Goal: Task Accomplishment & Management: Complete application form

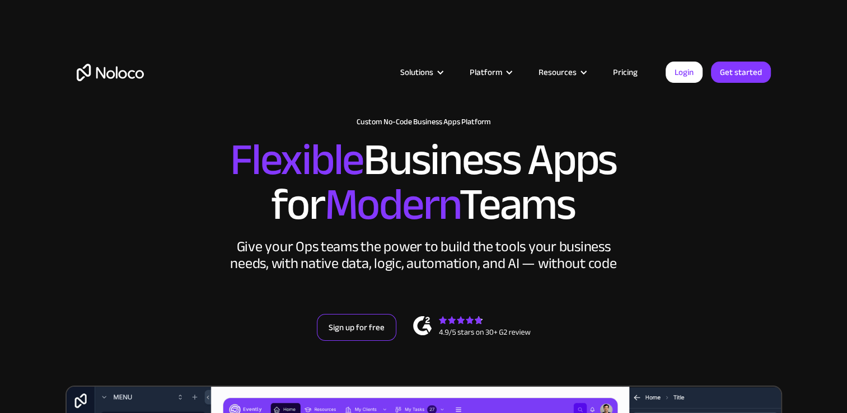
click at [363, 329] on link "Sign up for free" at bounding box center [356, 327] width 79 height 27
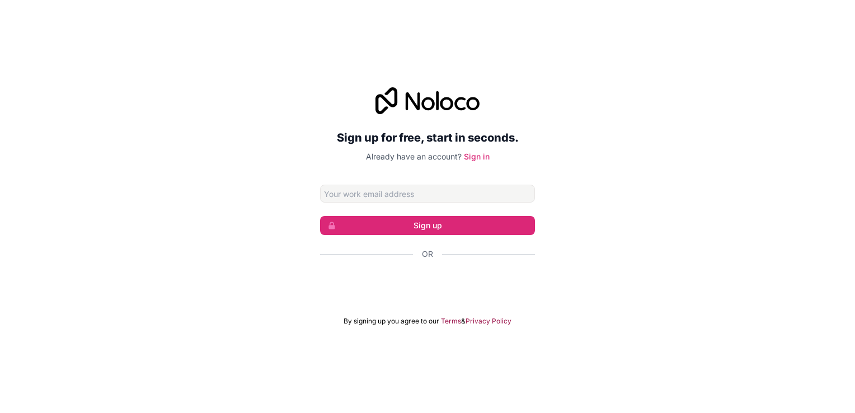
click at [374, 198] on input "Email address" at bounding box center [427, 194] width 215 height 18
type input "[EMAIL_ADDRESS][DOMAIN_NAME]"
click at [433, 227] on button "Sign up" at bounding box center [427, 225] width 215 height 19
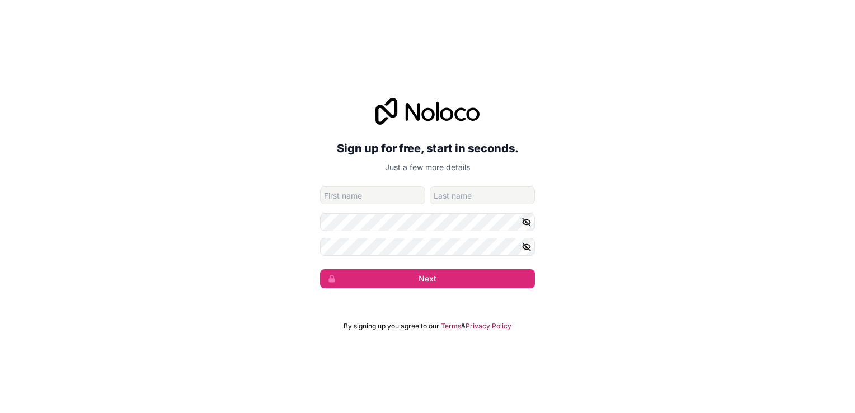
click at [368, 195] on input "given-name" at bounding box center [372, 195] width 105 height 18
type input "Pal"
type input "Kaur"
click at [320, 269] on button "Next" at bounding box center [427, 278] width 215 height 19
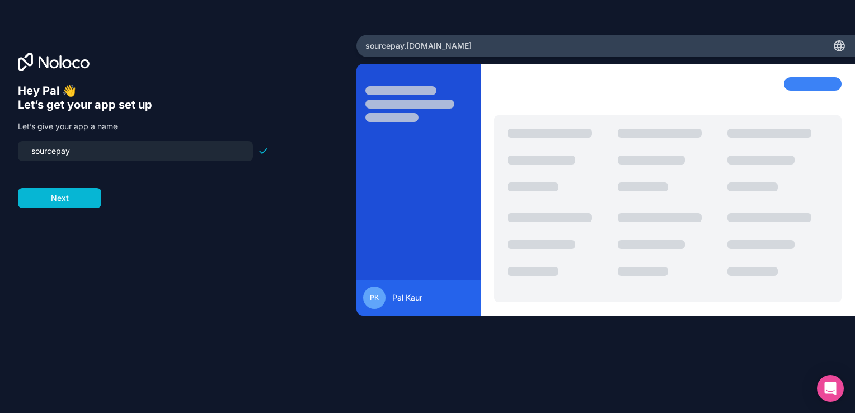
click at [95, 150] on input "sourcepay" at bounding box center [136, 151] width 222 height 16
drag, startPoint x: 96, startPoint y: 158, endPoint x: 12, endPoint y: 147, distance: 84.6
click at [12, 147] on div "Hey [PERSON_NAME] 👋 Let’s get your app set up Let’s give your app a name source…" at bounding box center [178, 207] width 356 height 344
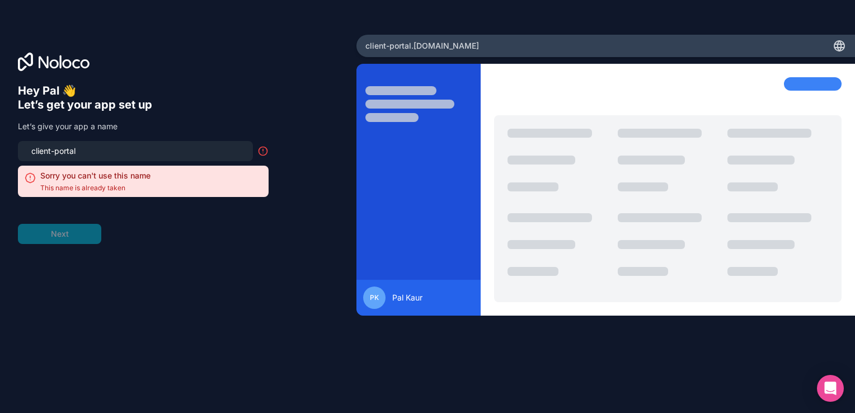
click at [98, 153] on input "client-portal" at bounding box center [136, 151] width 222 height 16
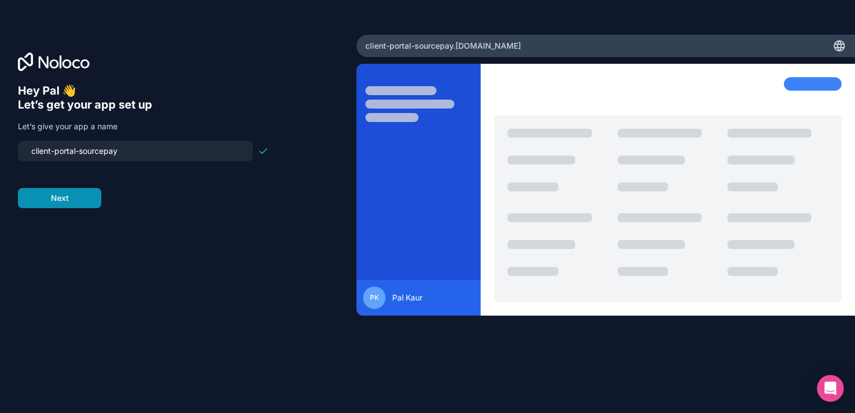
type input "client-portal-sourcepay"
click at [57, 198] on button "Next" at bounding box center [59, 198] width 83 height 20
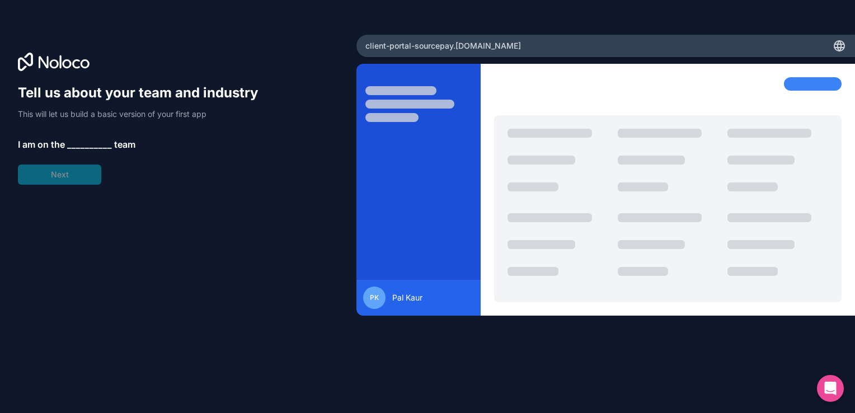
click at [94, 142] on span "__________" at bounding box center [89, 144] width 45 height 13
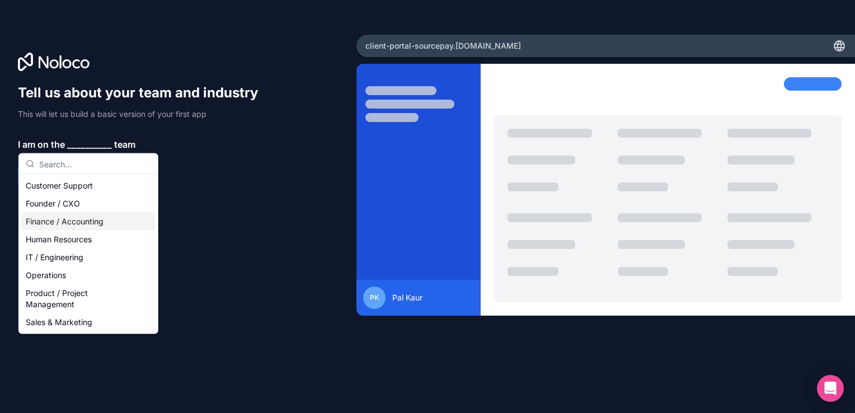
click at [63, 227] on div "Finance / Accounting" at bounding box center [88, 222] width 134 height 18
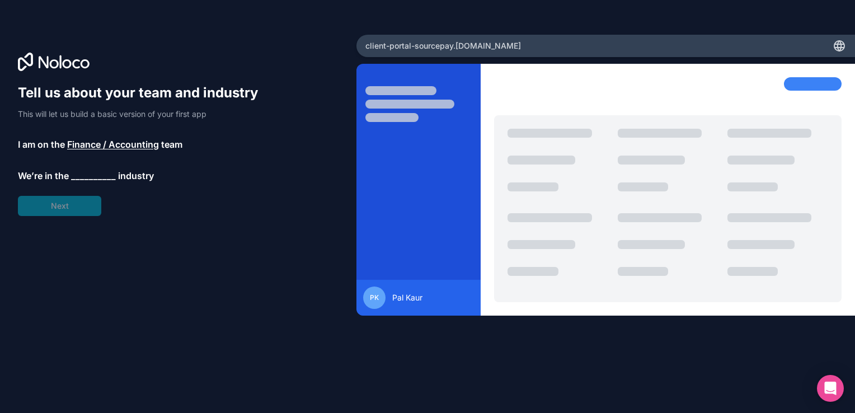
click at [78, 176] on span "__________" at bounding box center [93, 175] width 45 height 13
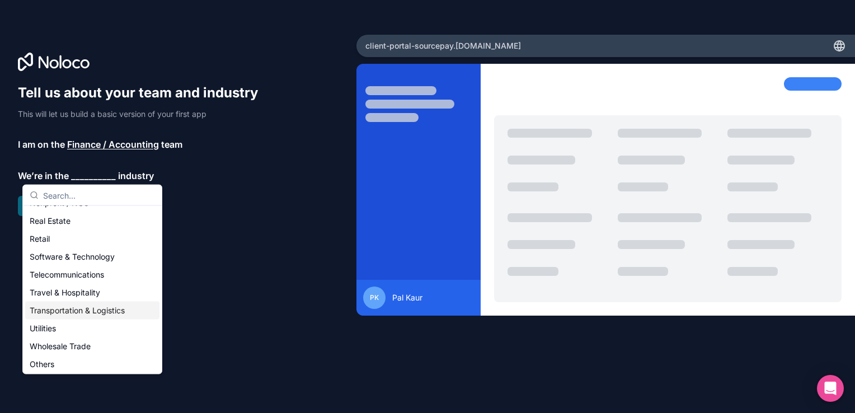
scroll to position [231, 0]
click at [56, 360] on div "Others" at bounding box center [92, 363] width 134 height 18
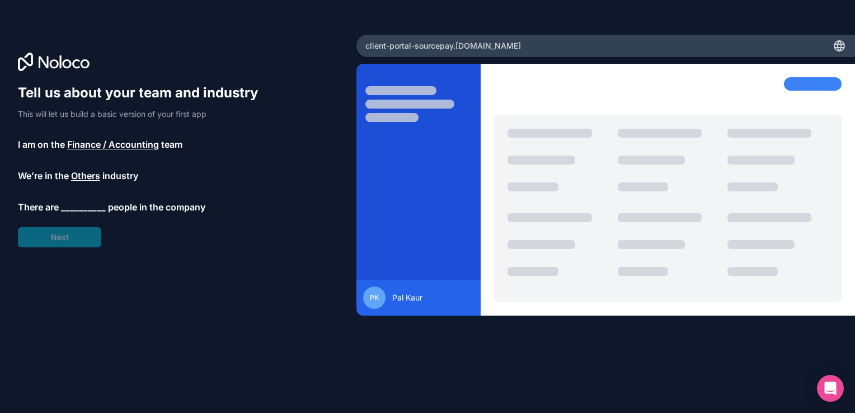
click at [80, 201] on span "__________" at bounding box center [83, 206] width 45 height 13
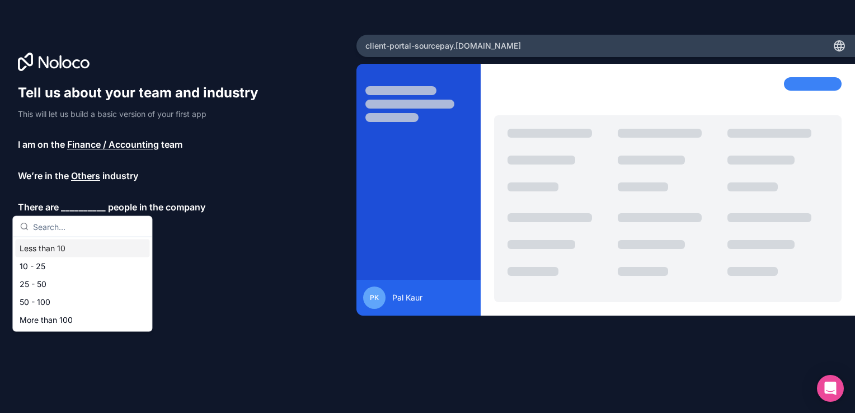
click at [59, 251] on div "Less than 10" at bounding box center [82, 249] width 134 height 18
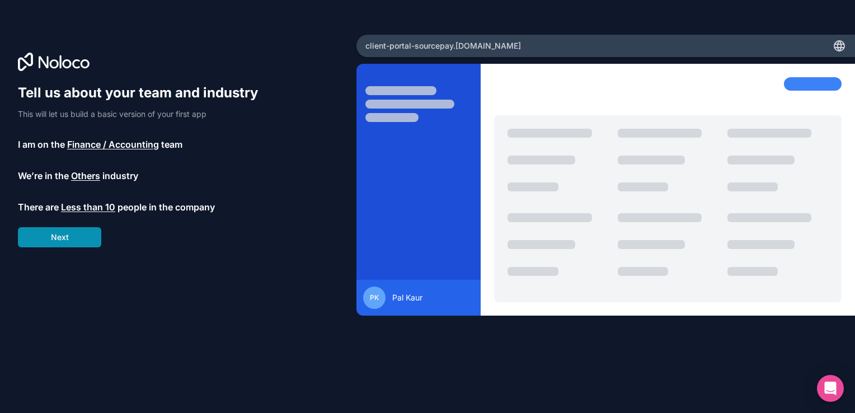
click at [72, 239] on button "Next" at bounding box center [59, 237] width 83 height 20
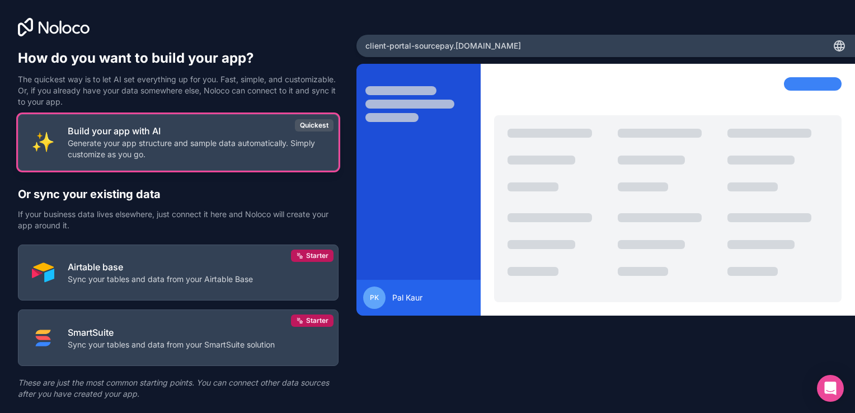
click at [189, 154] on p "Generate your app structure and sample data automatically. Simply customize as …" at bounding box center [196, 149] width 257 height 22
click at [285, 144] on p "Generate your app structure and sample data automatically. Simply customize as …" at bounding box center [196, 149] width 257 height 22
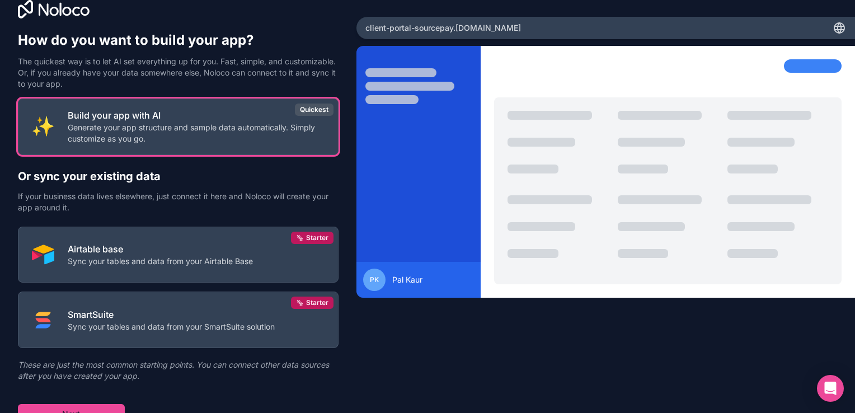
scroll to position [28, 0]
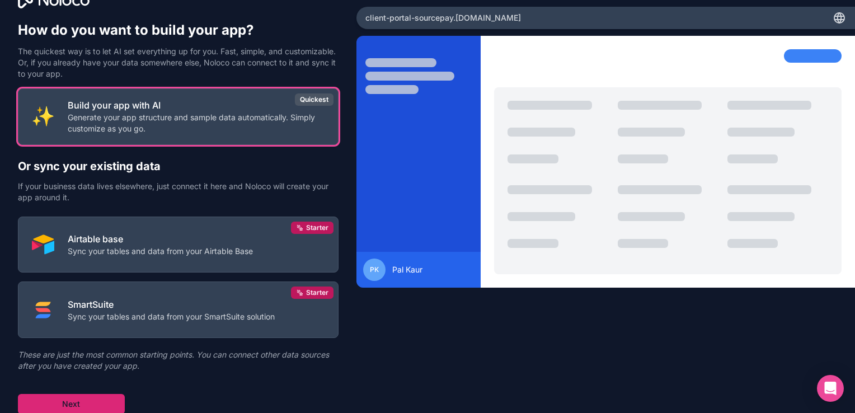
click at [72, 404] on button "Next" at bounding box center [71, 404] width 107 height 20
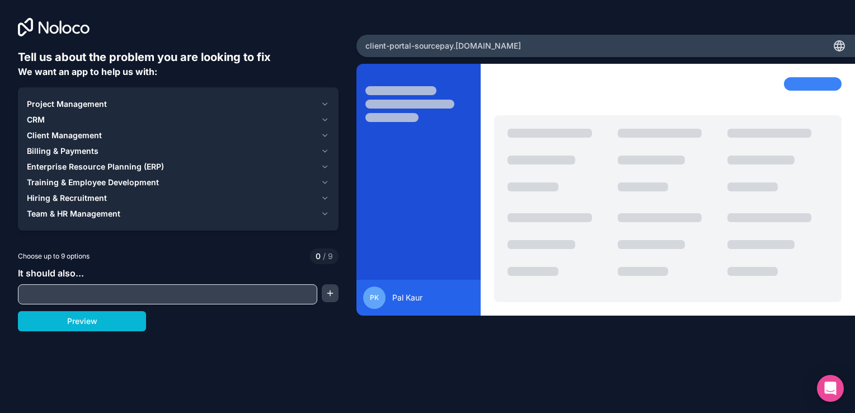
click at [84, 133] on span "Client Management" at bounding box center [64, 135] width 75 height 11
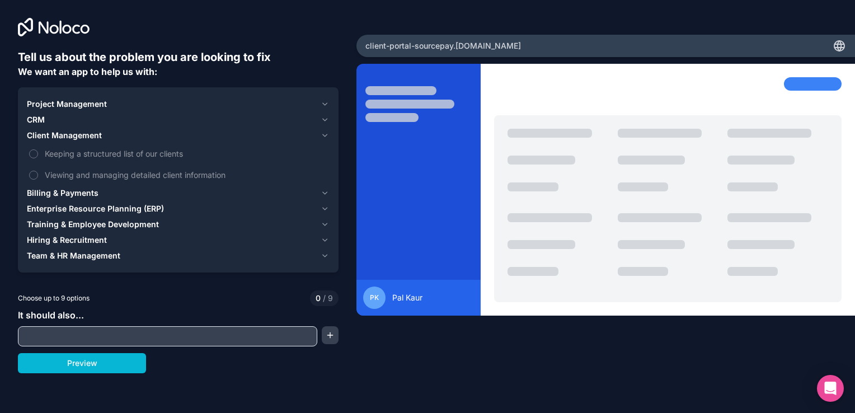
click at [84, 133] on span "Client Management" at bounding box center [64, 135] width 75 height 11
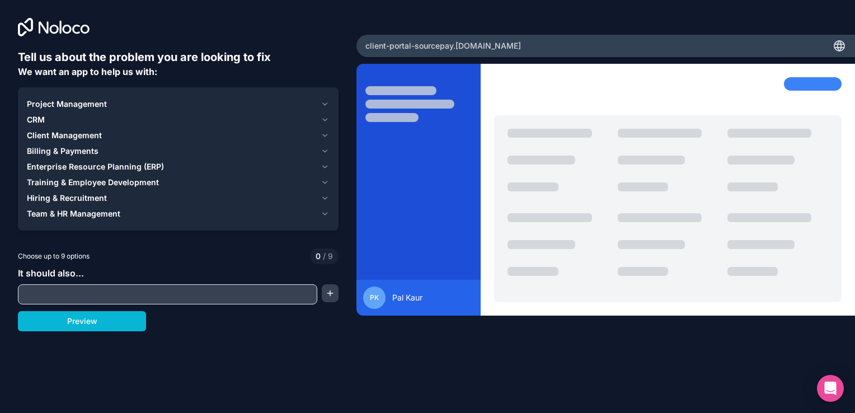
click at [65, 152] on span "Billing & Payments" at bounding box center [63, 150] width 72 height 11
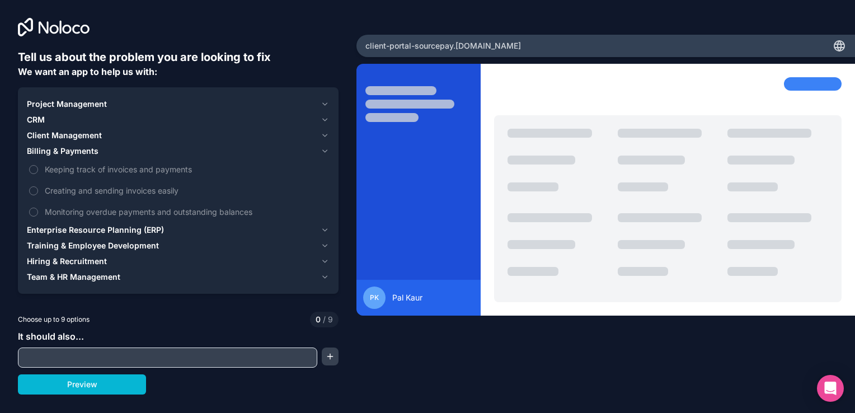
click at [65, 152] on span "Billing & Payments" at bounding box center [63, 150] width 72 height 11
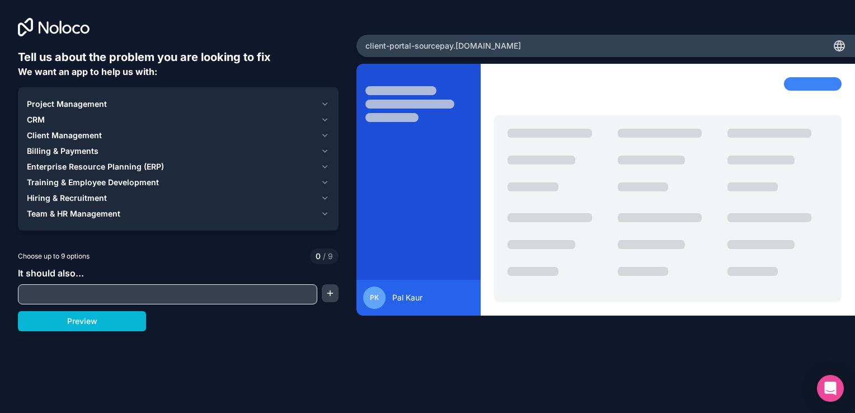
click at [80, 168] on span "Enterprise Resource Planning (ERP)" at bounding box center [95, 166] width 137 height 11
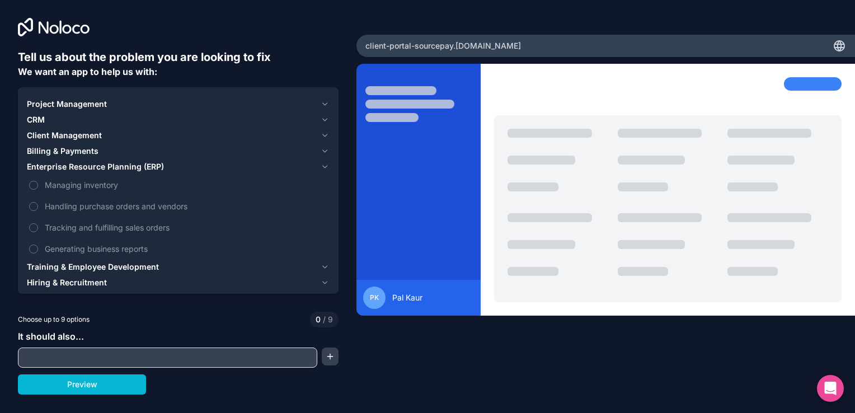
click at [80, 168] on span "Enterprise Resource Planning (ERP)" at bounding box center [95, 166] width 137 height 11
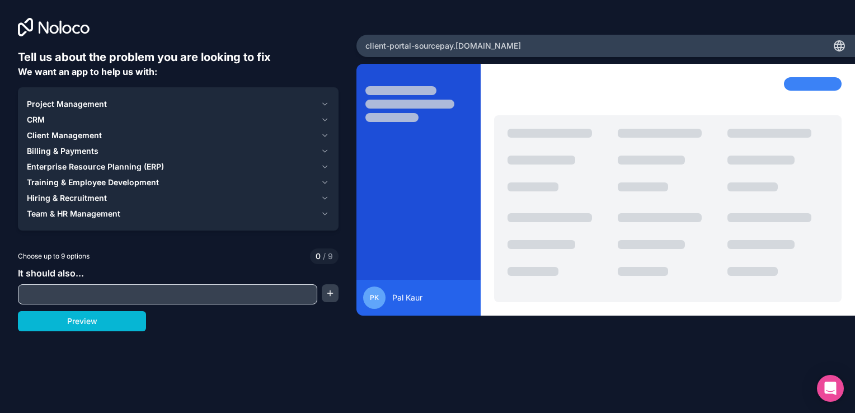
click at [92, 299] on input "text" at bounding box center [168, 295] width 294 height 16
click at [74, 196] on span "Hiring & Recruitment" at bounding box center [67, 198] width 80 height 11
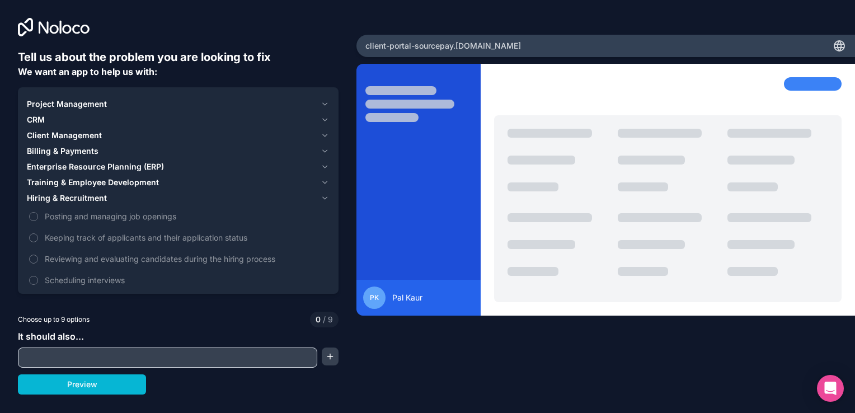
click at [74, 196] on span "Hiring & Recruitment" at bounding box center [67, 198] width 80 height 11
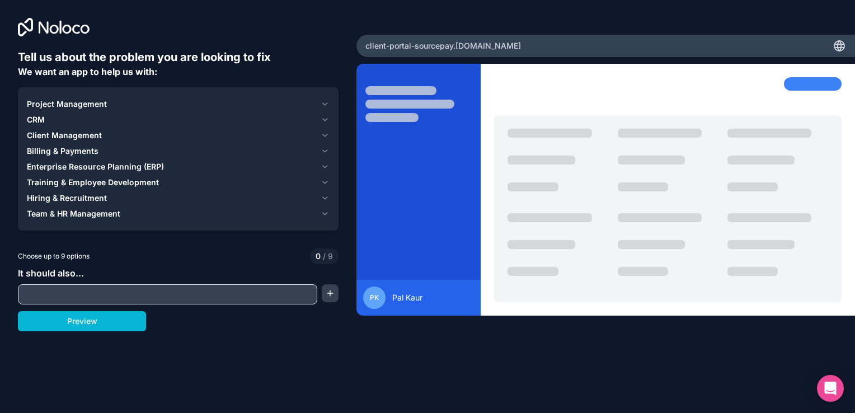
click at [85, 292] on input "text" at bounding box center [168, 295] width 294 height 16
click at [60, 136] on span "Client Management" at bounding box center [64, 135] width 75 height 11
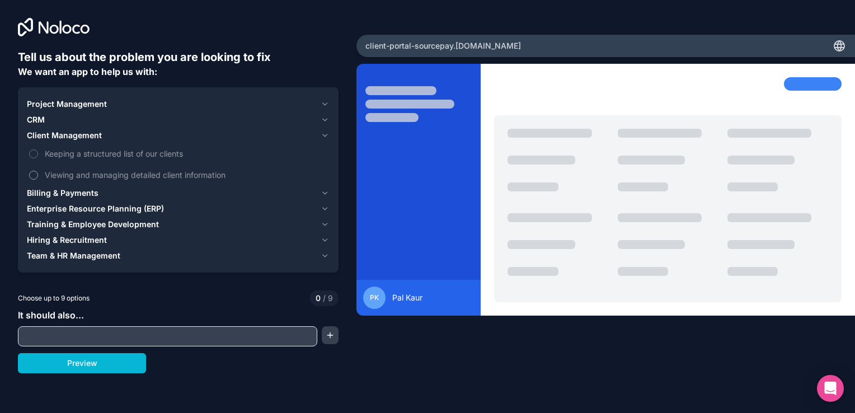
click at [32, 168] on label "Viewing and managing detailed client information" at bounding box center [178, 175] width 303 height 21
click at [32, 171] on button "Viewing and managing detailed client information" at bounding box center [33, 175] width 9 height 9
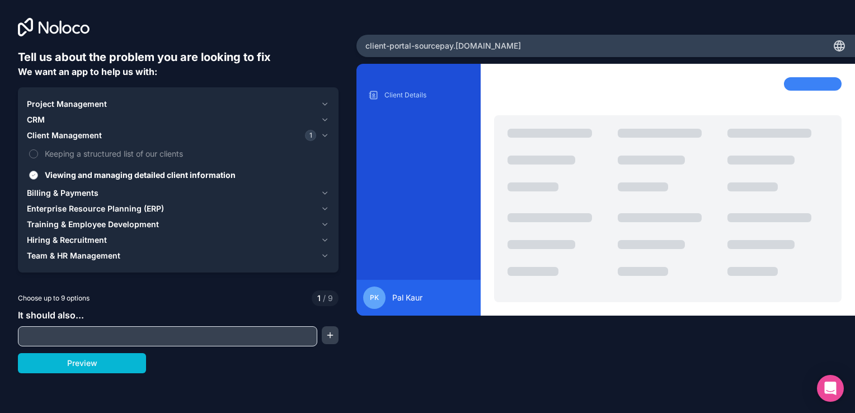
click at [31, 175] on button "Viewing and managing detailed client information" at bounding box center [33, 175] width 9 height 9
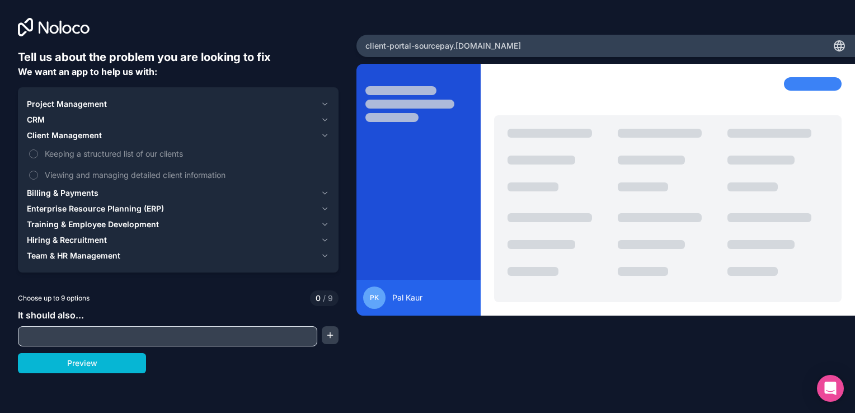
click at [96, 336] on input "text" at bounding box center [168, 336] width 294 height 16
click at [161, 329] on input "text" at bounding box center [168, 336] width 294 height 16
paste input "Create a secure client portal where registered users can log in, upload documen…"
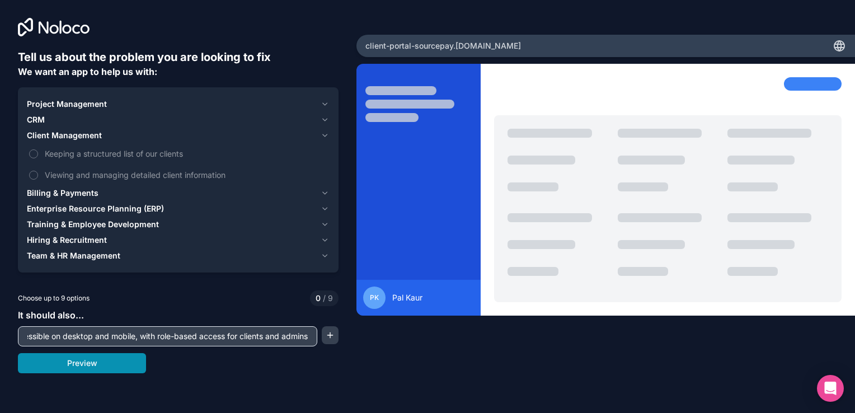
type input "Create a secure client portal where registered users can log in, upload documen…"
click at [114, 367] on button "Preview" at bounding box center [82, 363] width 128 height 20
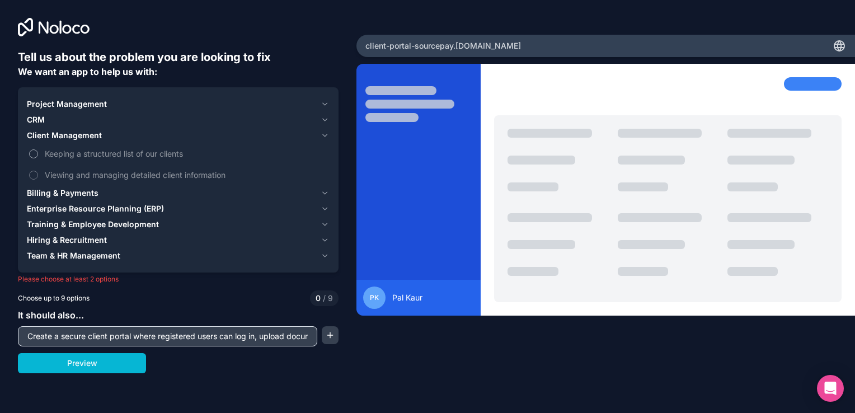
click at [31, 153] on button "Keeping a structured list of our clients" at bounding box center [33, 153] width 9 height 9
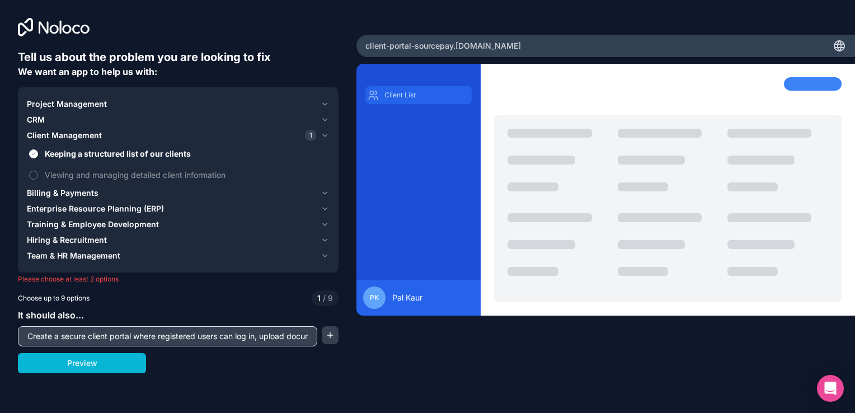
click at [378, 96] on icon "scrollable content" at bounding box center [373, 95] width 11 height 11
click at [76, 198] on span "Billing & Payments" at bounding box center [63, 192] width 72 height 11
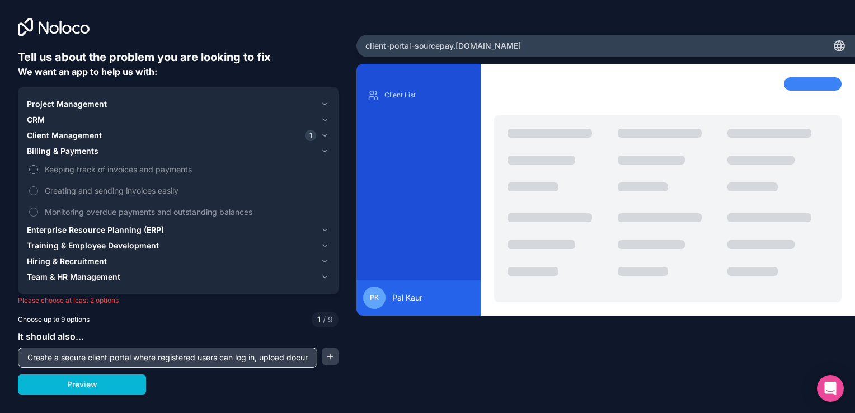
click at [36, 172] on button "Keeping track of invoices and payments" at bounding box center [33, 169] width 9 height 9
click at [104, 109] on span "Project Management" at bounding box center [67, 103] width 80 height 11
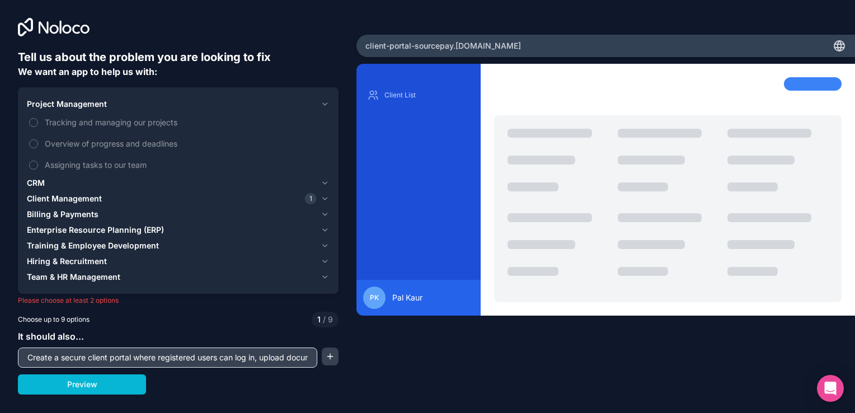
click at [85, 105] on span "Project Management" at bounding box center [67, 103] width 80 height 11
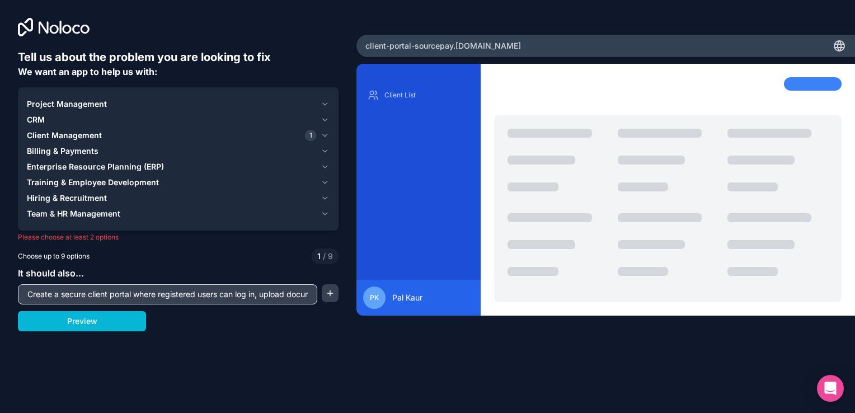
click at [45, 133] on span "Client Management" at bounding box center [64, 135] width 75 height 11
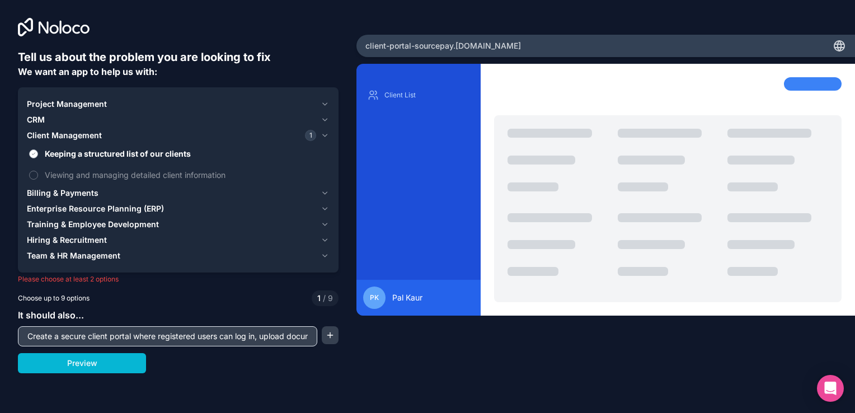
click at [31, 151] on button "Keeping a structured list of our clients" at bounding box center [33, 153] width 9 height 9
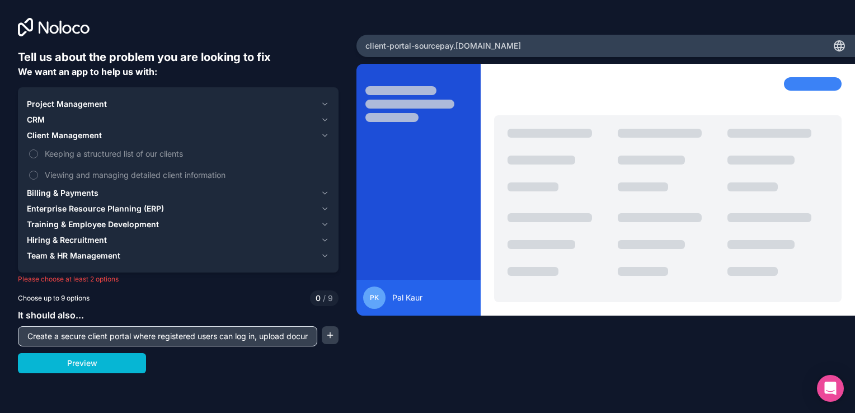
click at [86, 134] on span "Client Management" at bounding box center [64, 135] width 75 height 11
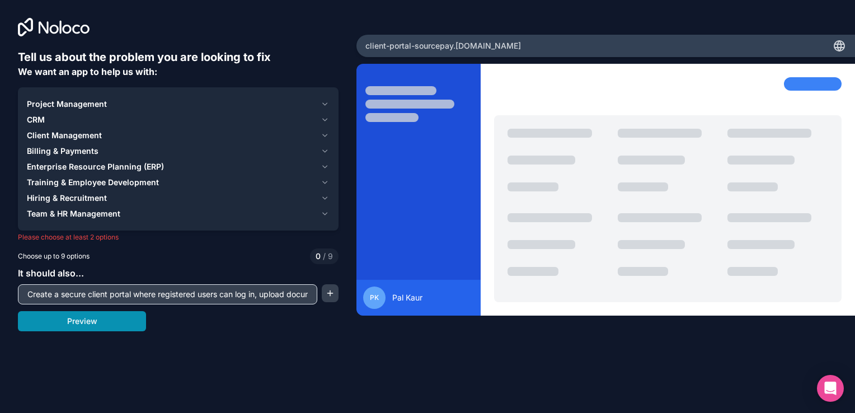
click at [88, 326] on button "Preview" at bounding box center [82, 321] width 128 height 20
click at [328, 295] on button "button" at bounding box center [330, 293] width 17 height 18
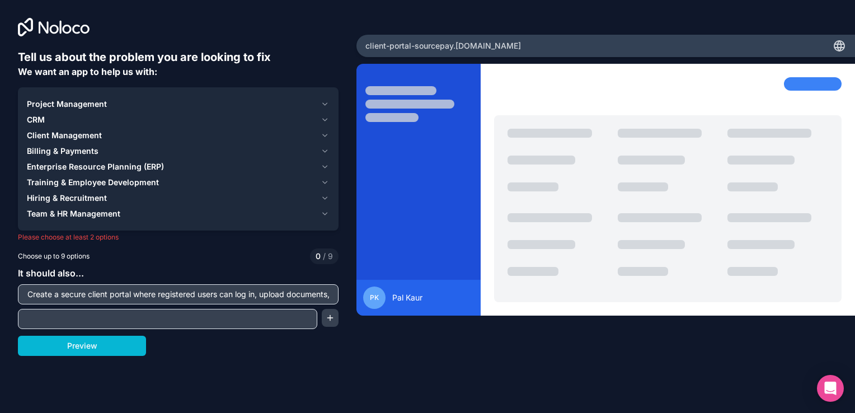
click at [157, 295] on input "Create a secure client portal where registered users can log in, upload documen…" at bounding box center [178, 295] width 315 height 16
drag, startPoint x: 23, startPoint y: 295, endPoint x: 381, endPoint y: 294, distance: 357.6
click at [381, 294] on div "Tell us about the problem you are looking to fix We want an app to help us with…" at bounding box center [427, 206] width 855 height 413
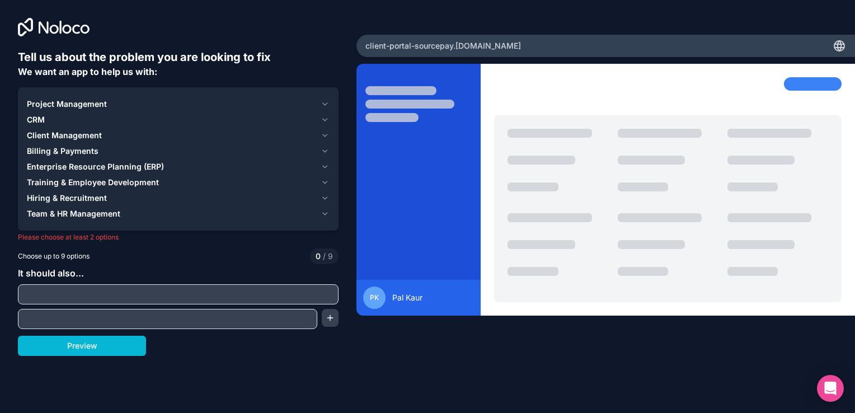
scroll to position [0, 0]
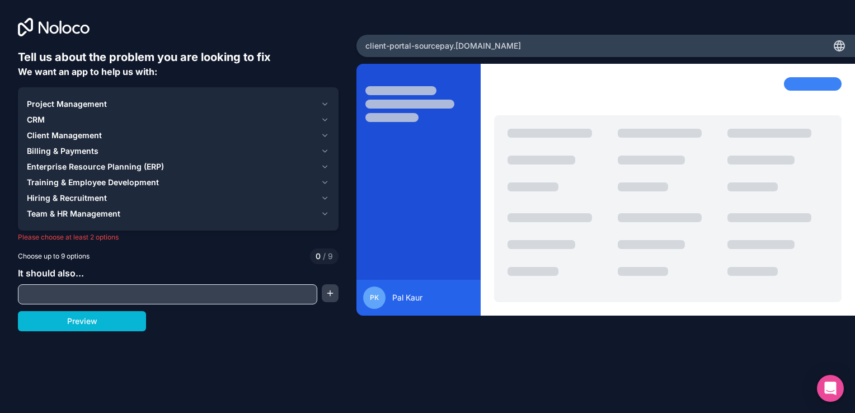
click at [90, 215] on span "Team & HR Management" at bounding box center [73, 213] width 93 height 11
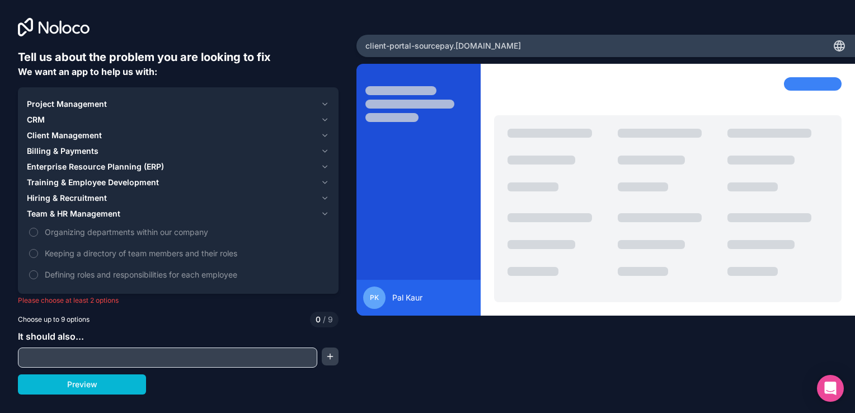
click at [452, 356] on div "PK Pal Kaur" at bounding box center [605, 221] width 499 height 315
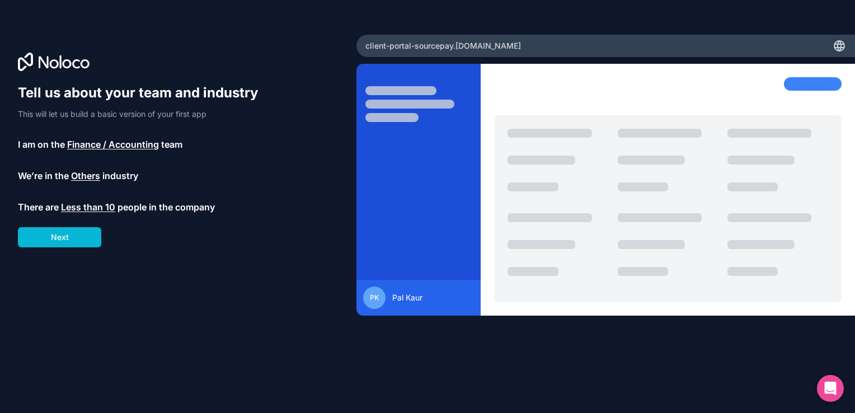
click at [91, 144] on span "Finance / Accounting" at bounding box center [113, 144] width 92 height 13
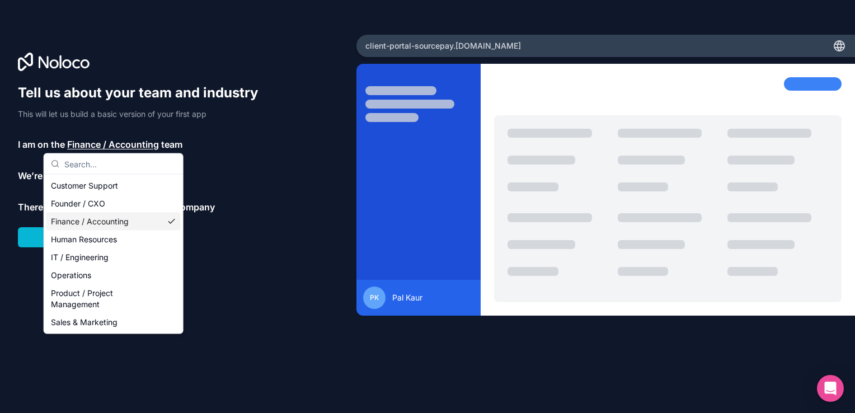
click at [231, 240] on div "Tell us about your team and industry This will let us build a basic version of …" at bounding box center [143, 165] width 251 height 163
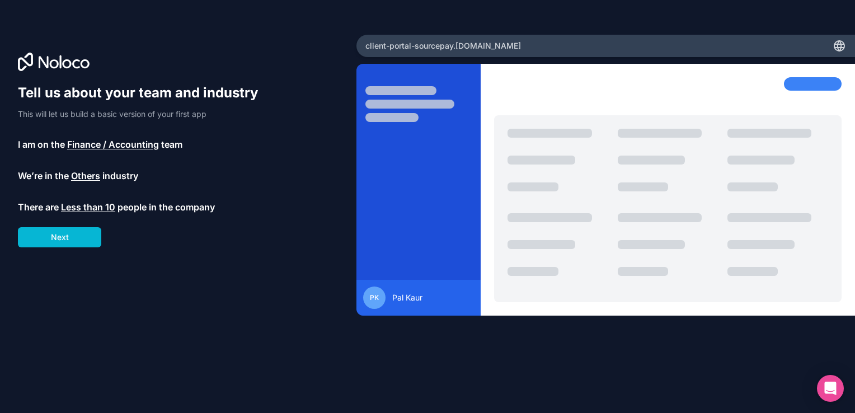
click at [83, 174] on span "Others" at bounding box center [85, 175] width 29 height 13
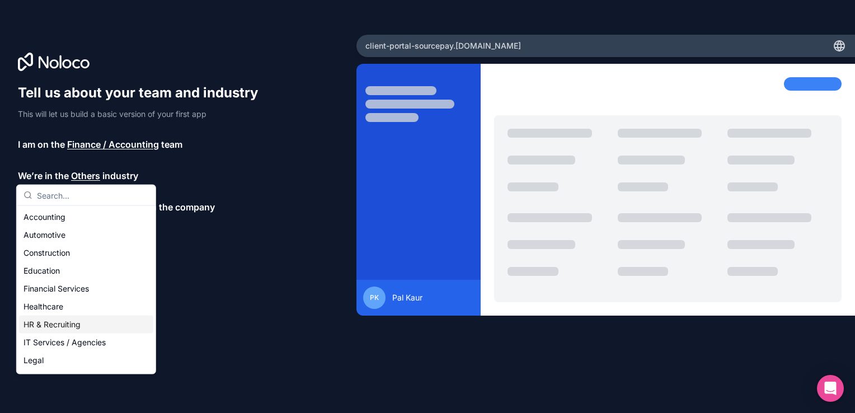
click at [57, 322] on div "HR & Recruiting" at bounding box center [86, 325] width 134 height 18
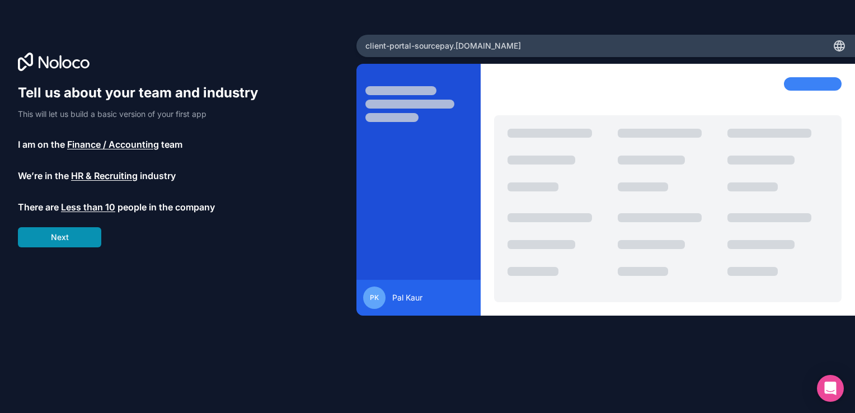
click at [67, 238] on button "Next" at bounding box center [59, 237] width 83 height 20
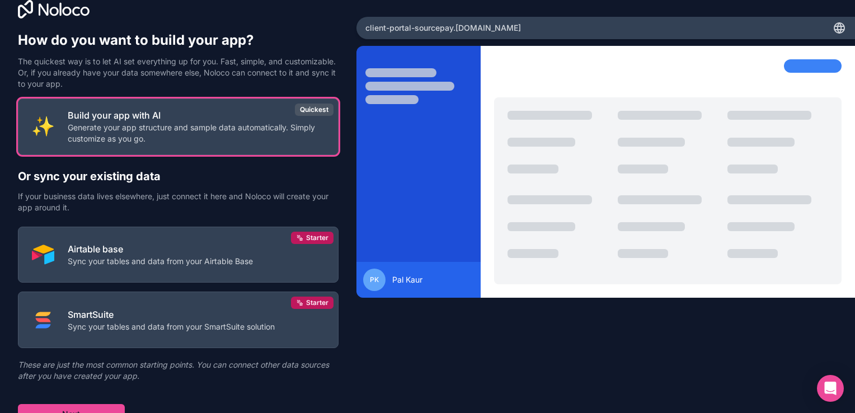
scroll to position [28, 0]
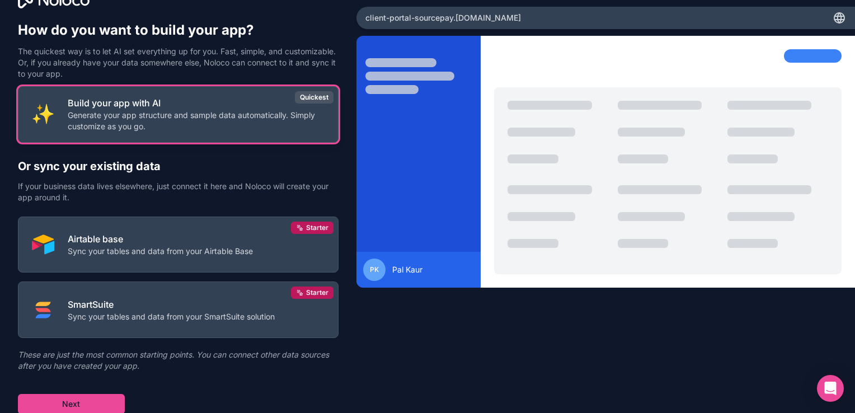
click at [119, 120] on p "Generate your app structure and sample data automatically. Simply customize as …" at bounding box center [196, 121] width 257 height 22
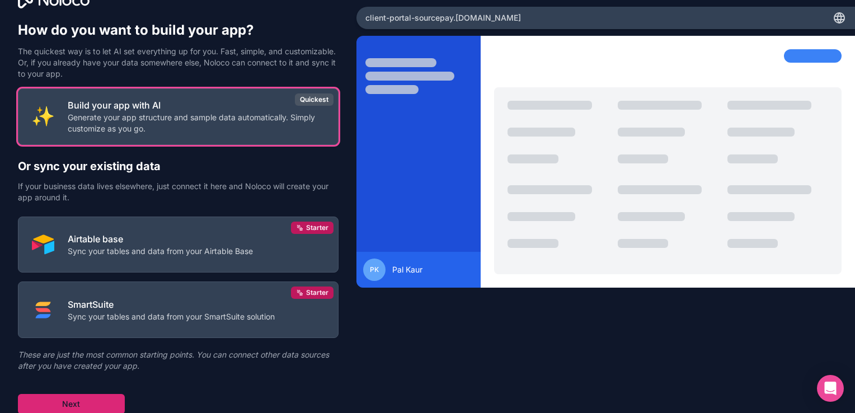
click at [81, 401] on button "Next" at bounding box center [71, 404] width 107 height 20
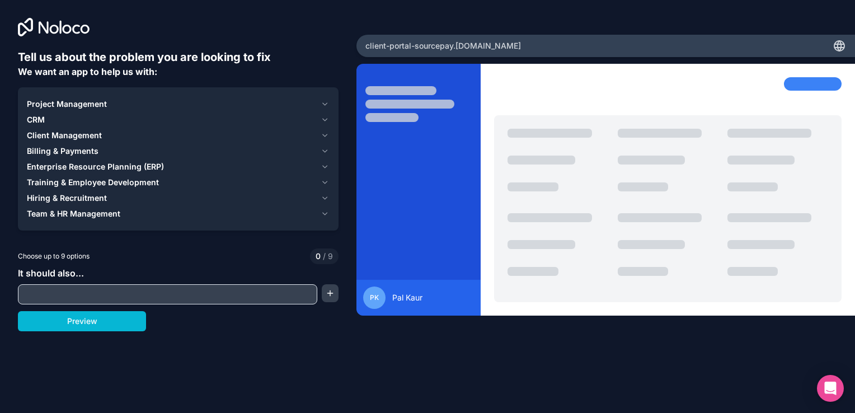
click at [74, 209] on span "Team & HR Management" at bounding box center [73, 213] width 93 height 11
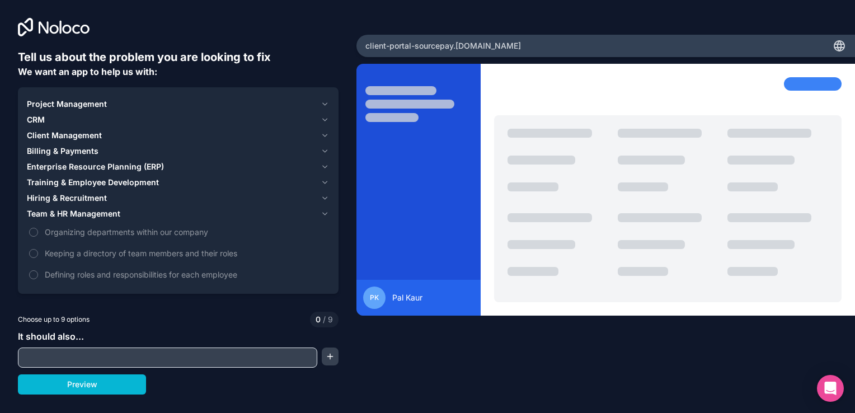
click at [74, 209] on span "Team & HR Management" at bounding box center [73, 213] width 93 height 11
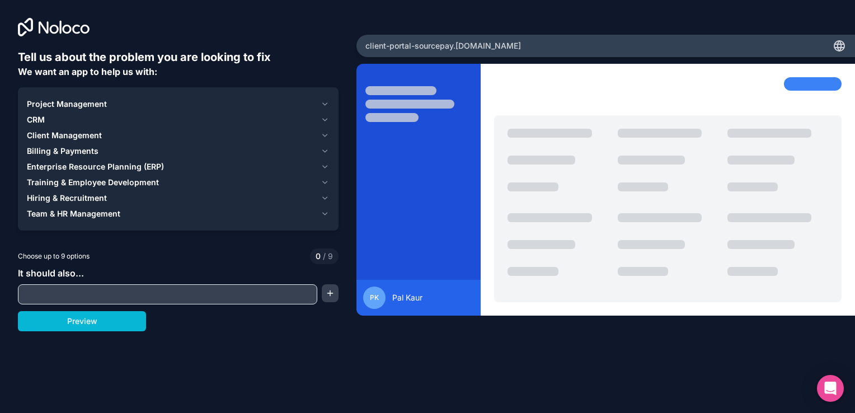
click at [77, 199] on span "Hiring & Recruitment" at bounding box center [67, 198] width 80 height 11
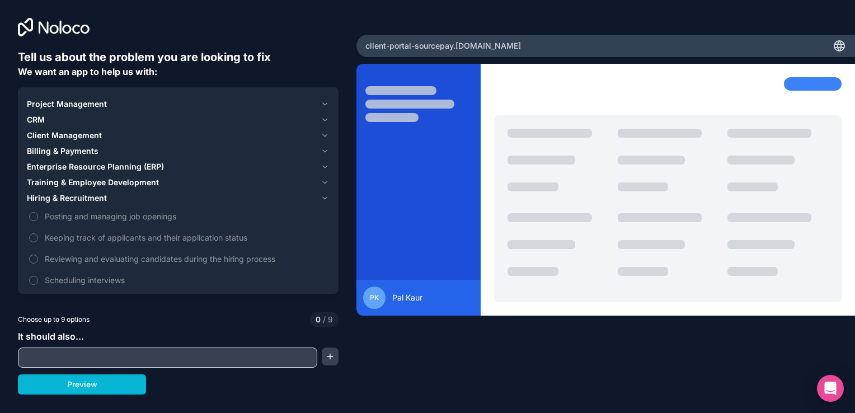
click at [95, 199] on span "Hiring & Recruitment" at bounding box center [67, 198] width 80 height 11
